Goal: Navigation & Orientation: Find specific page/section

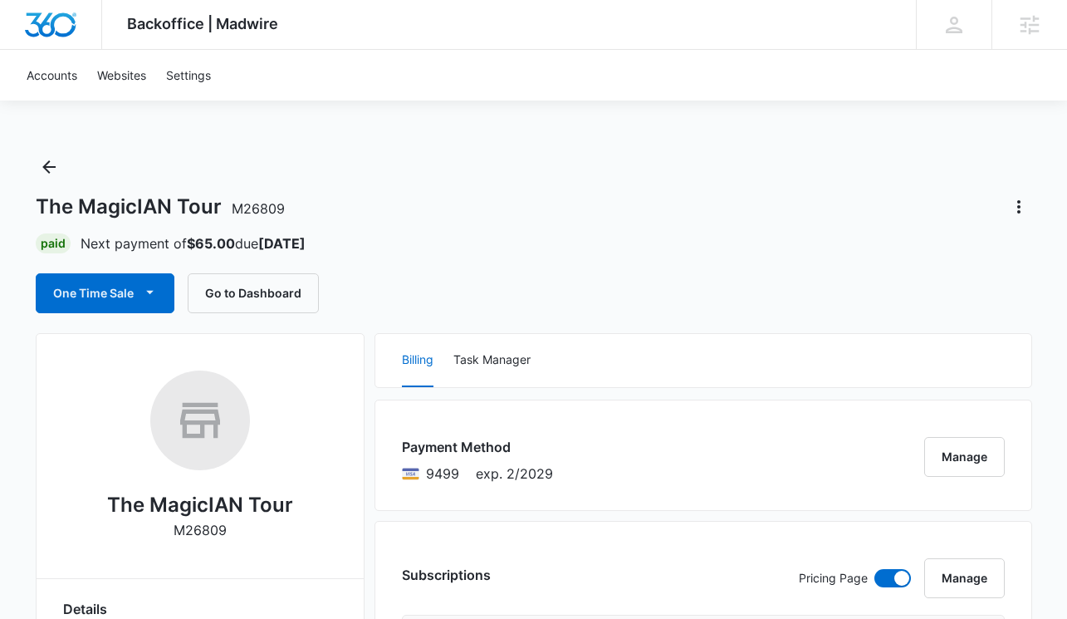
drag, startPoint x: 503, startPoint y: 247, endPoint x: 504, endPoint y: 237, distance: 10.0
click at [504, 244] on div "Paid Next payment of $65.00 due Sep 9" at bounding box center [534, 243] width 996 height 20
click at [42, 162] on icon "Back" at bounding box center [49, 167] width 20 height 20
